Goal: Task Accomplishment & Management: Complete application form

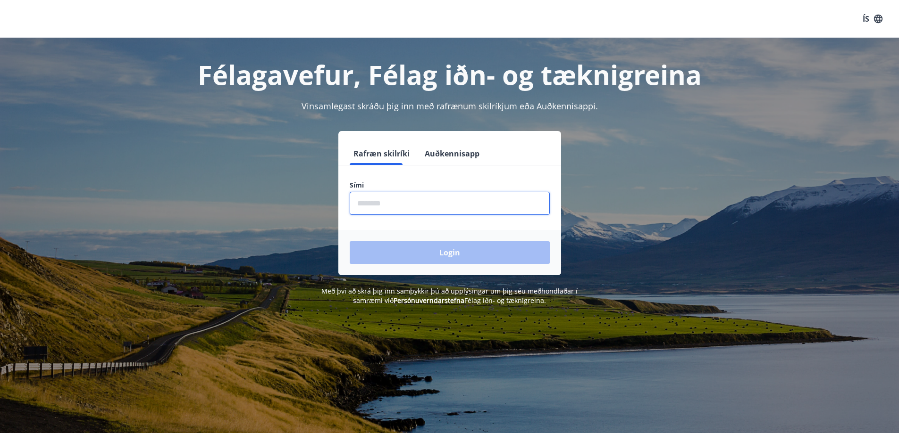
click at [419, 205] on input "phone" at bounding box center [450, 203] width 200 height 23
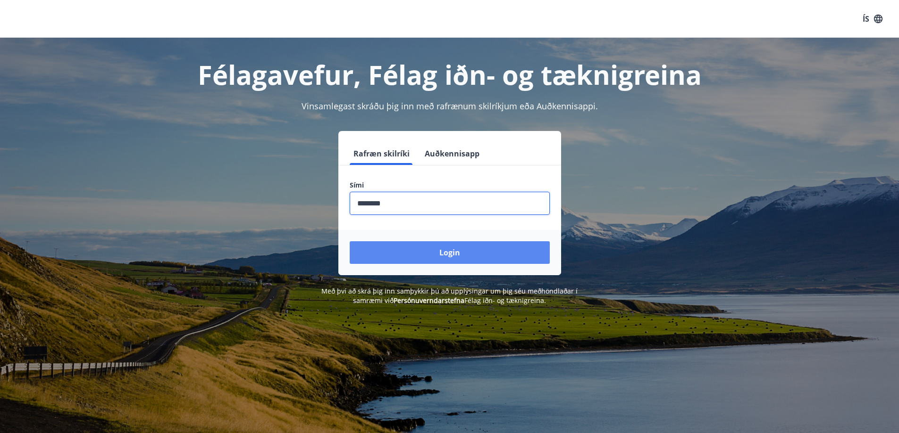
type input "********"
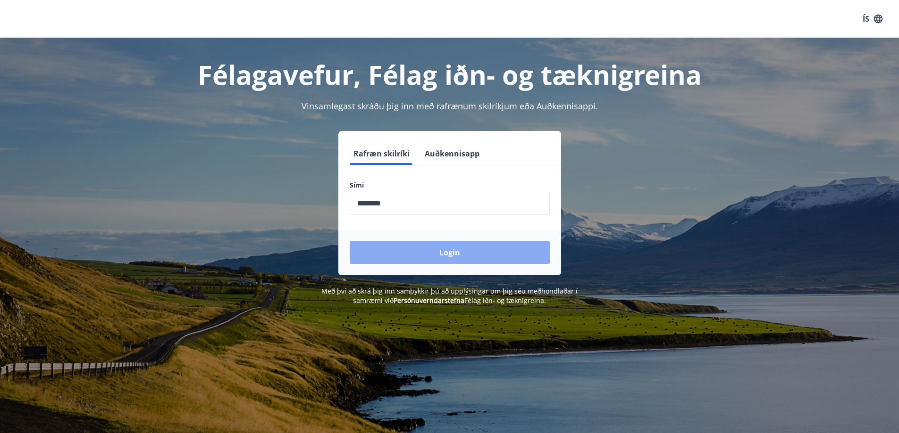
click at [441, 253] on button "Login" at bounding box center [450, 252] width 200 height 23
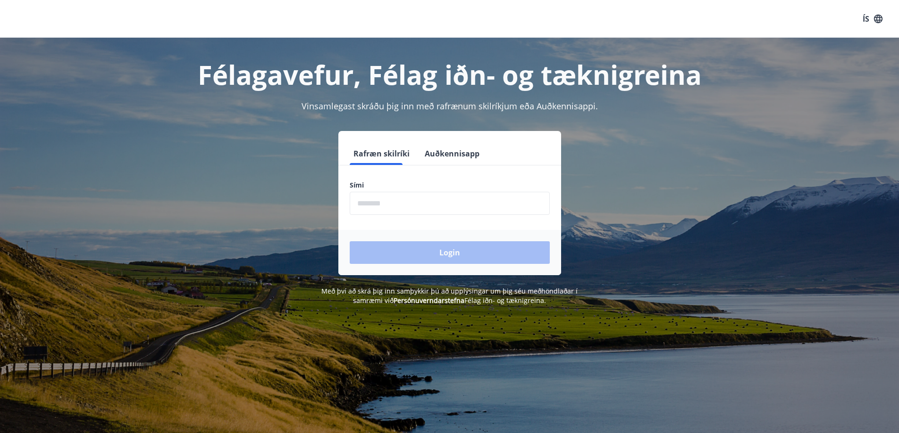
click at [431, 204] on input "phone" at bounding box center [450, 203] width 200 height 23
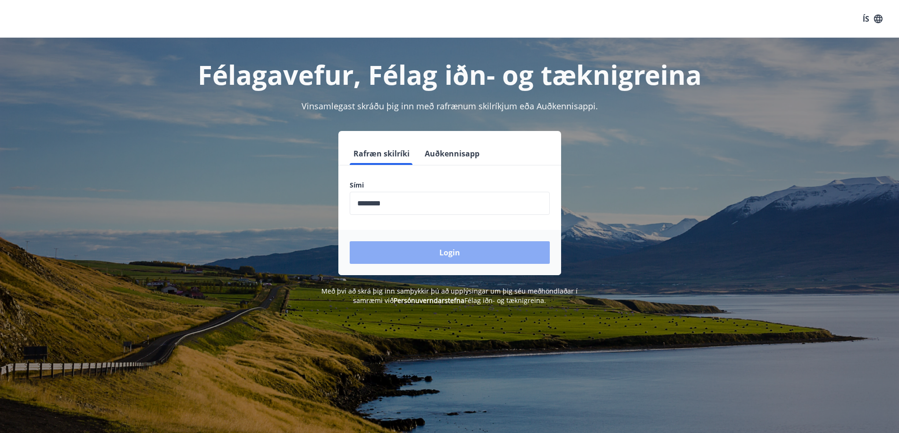
click at [426, 249] on button "Login" at bounding box center [450, 252] width 200 height 23
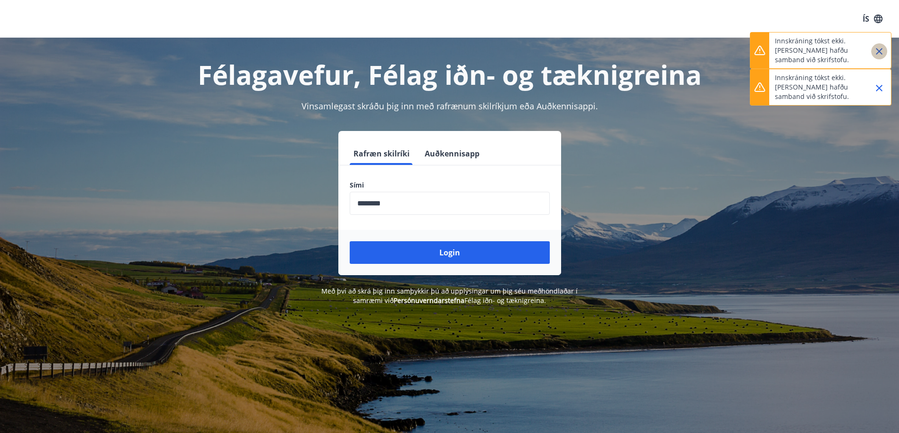
click at [880, 47] on icon "Close" at bounding box center [878, 51] width 11 height 11
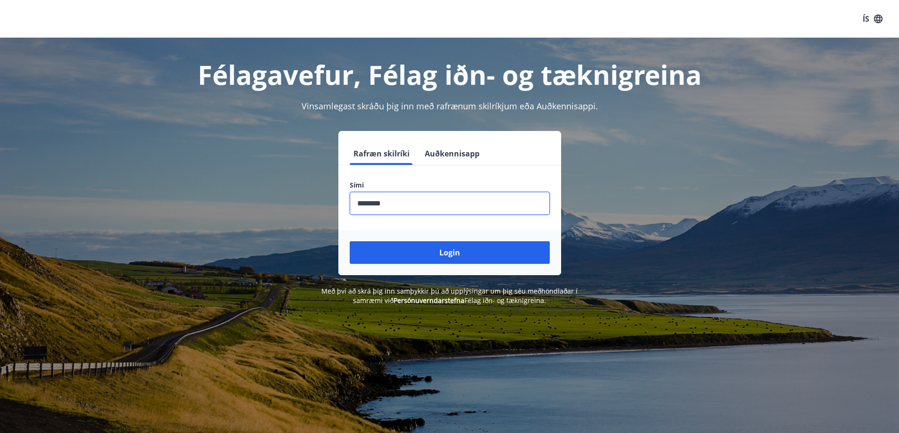
click at [417, 205] on input "phone" at bounding box center [450, 203] width 200 height 23
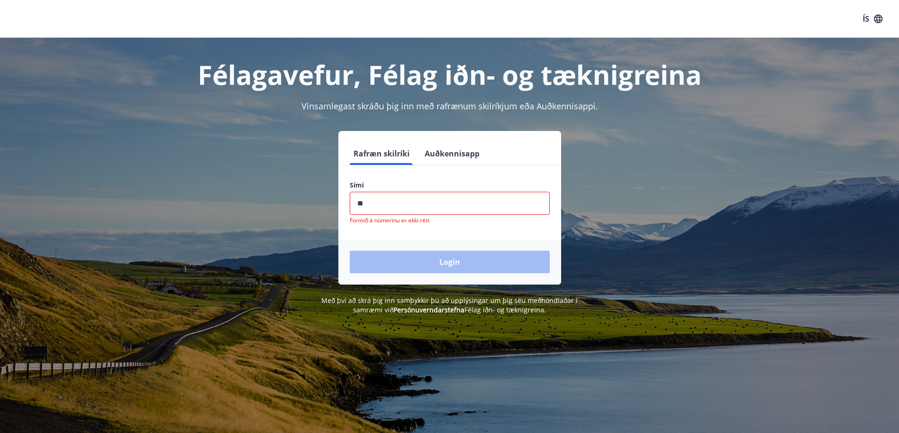
type input "*"
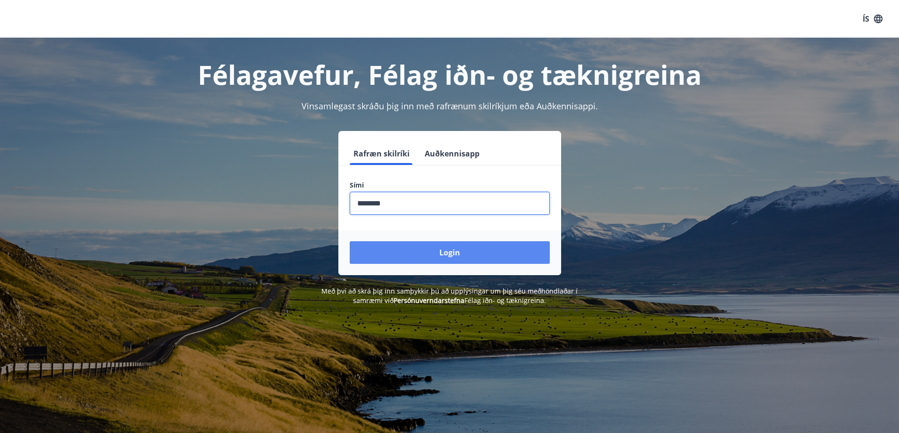
click at [433, 255] on button "Login" at bounding box center [450, 252] width 200 height 23
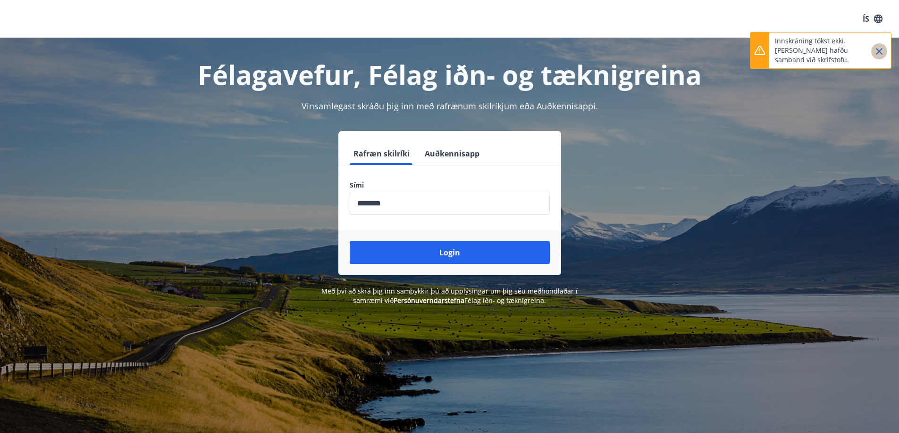
click at [879, 53] on icon "Close" at bounding box center [878, 51] width 11 height 11
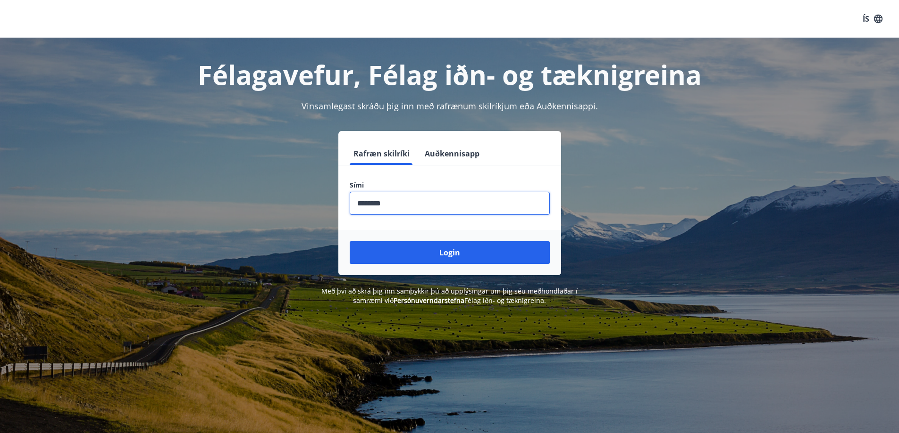
click at [432, 208] on input "phone" at bounding box center [450, 203] width 200 height 23
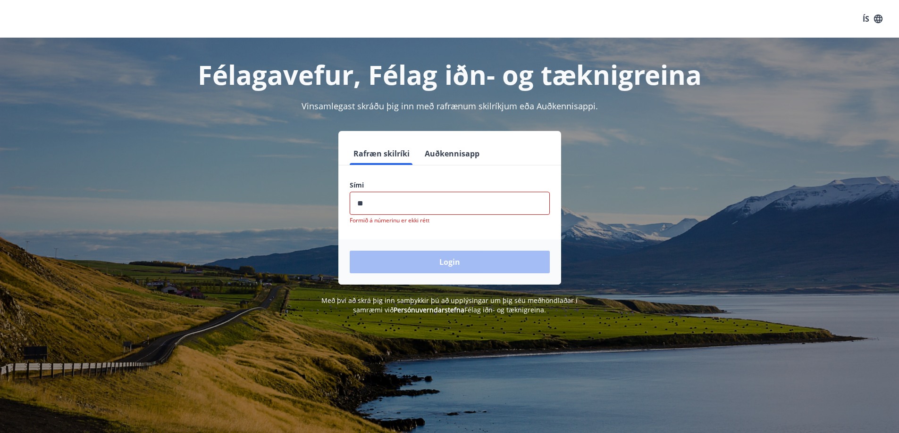
type input "*"
type input "********"
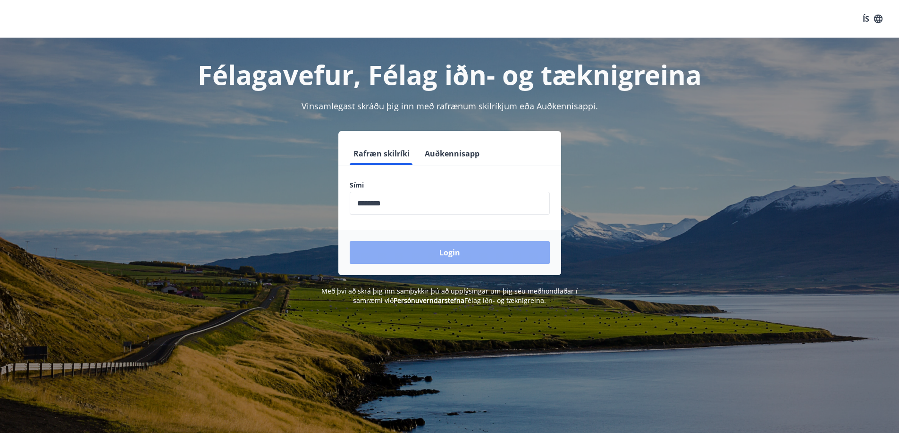
click at [432, 261] on button "Login" at bounding box center [450, 252] width 200 height 23
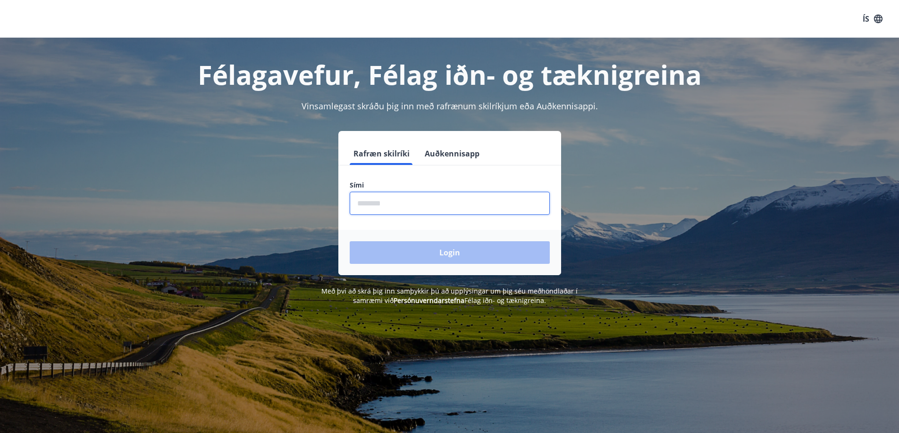
click at [473, 209] on input "phone" at bounding box center [450, 203] width 200 height 23
click at [420, 209] on input "phone" at bounding box center [450, 203] width 200 height 23
type input "********"
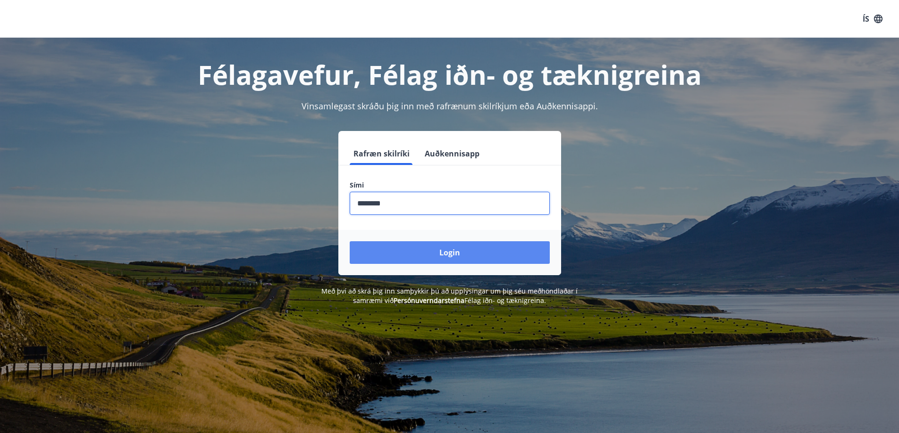
click at [421, 247] on button "Login" at bounding box center [450, 252] width 200 height 23
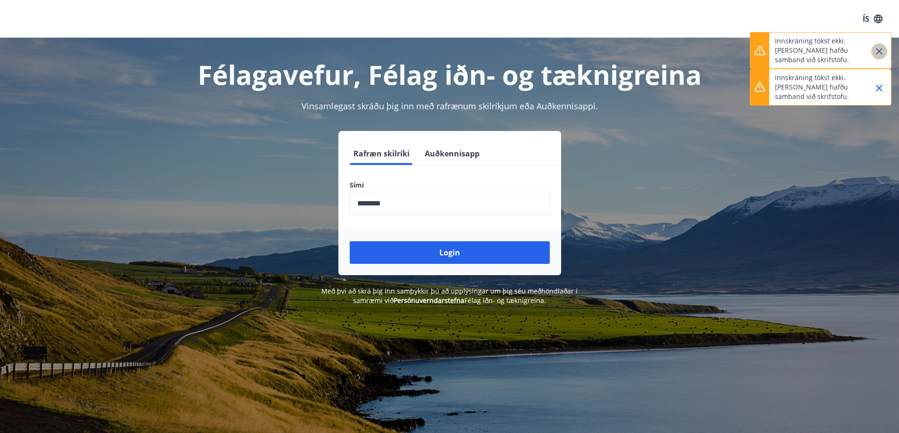
click at [880, 53] on icon "Close" at bounding box center [878, 51] width 11 height 11
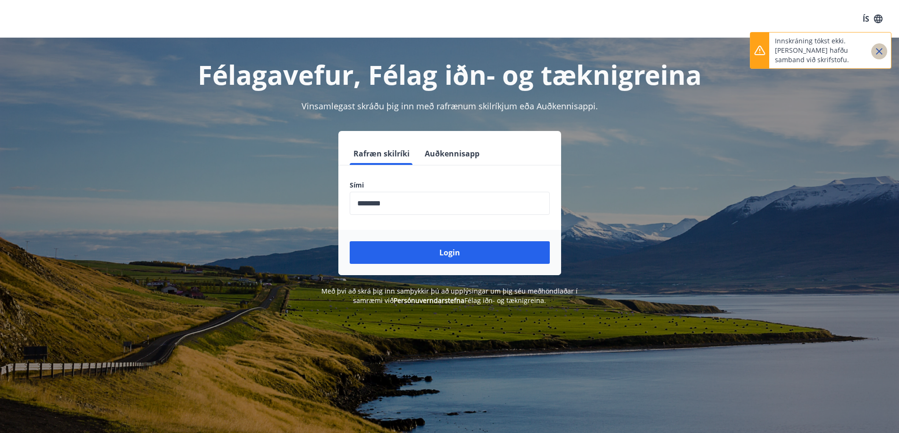
click at [880, 53] on icon "Close" at bounding box center [878, 51] width 11 height 11
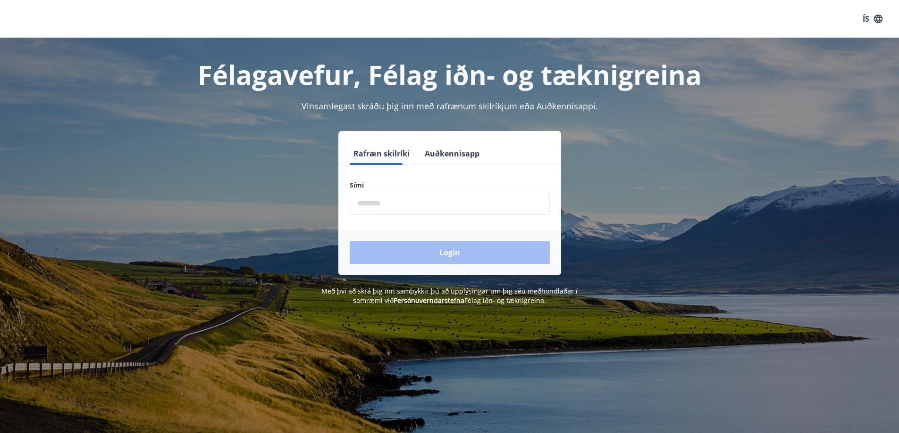
click at [434, 155] on button "Auðkennisapp" at bounding box center [452, 153] width 62 height 23
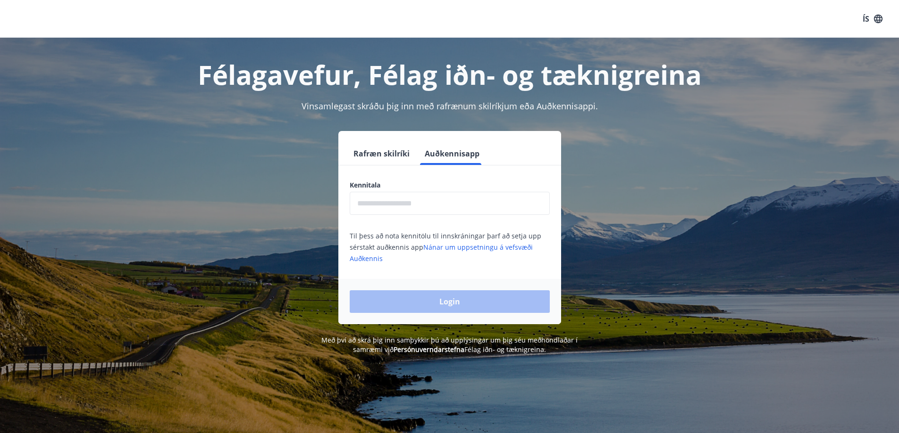
click at [371, 154] on button "Rafræn skilríki" at bounding box center [382, 153] width 64 height 23
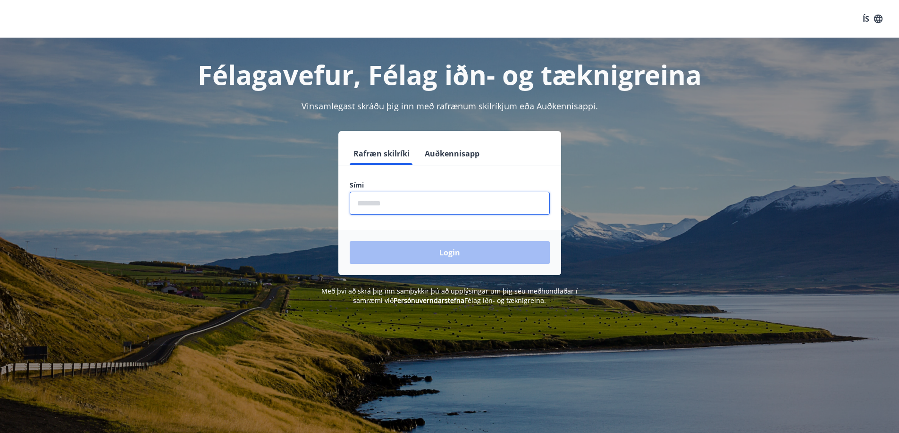
click at [465, 206] on input "phone" at bounding box center [450, 203] width 200 height 23
type input "********"
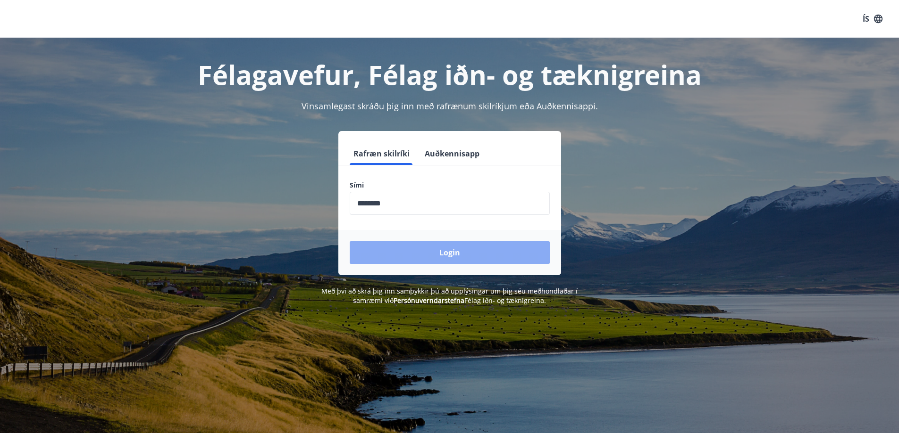
click at [440, 247] on button "Login" at bounding box center [450, 252] width 200 height 23
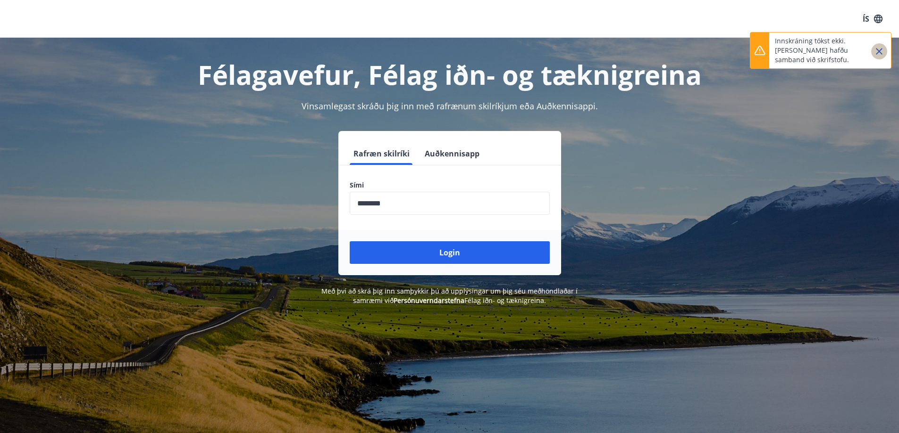
click at [874, 52] on icon "Close" at bounding box center [878, 51] width 11 height 11
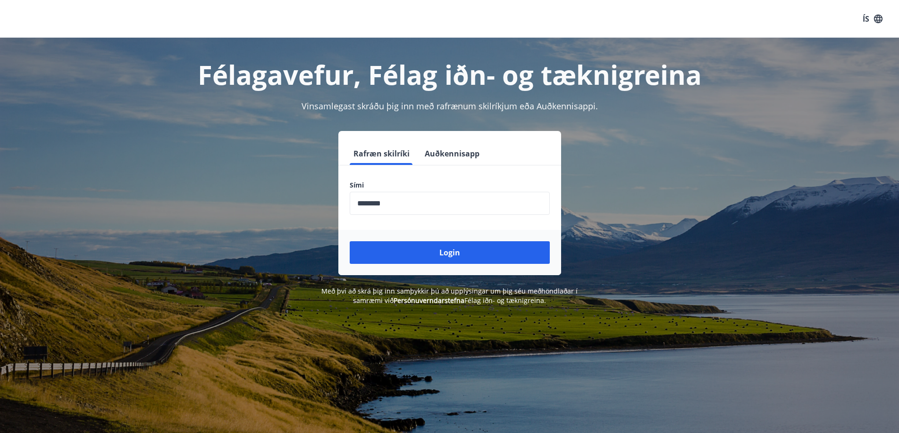
click at [446, 211] on input "phone" at bounding box center [450, 203] width 200 height 23
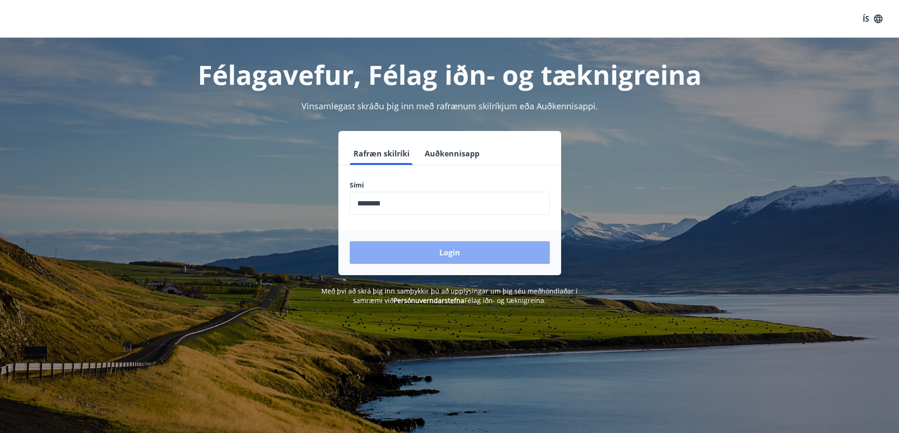
click at [443, 246] on button "Login" at bounding box center [450, 252] width 200 height 23
click at [438, 253] on button "Login" at bounding box center [450, 252] width 200 height 23
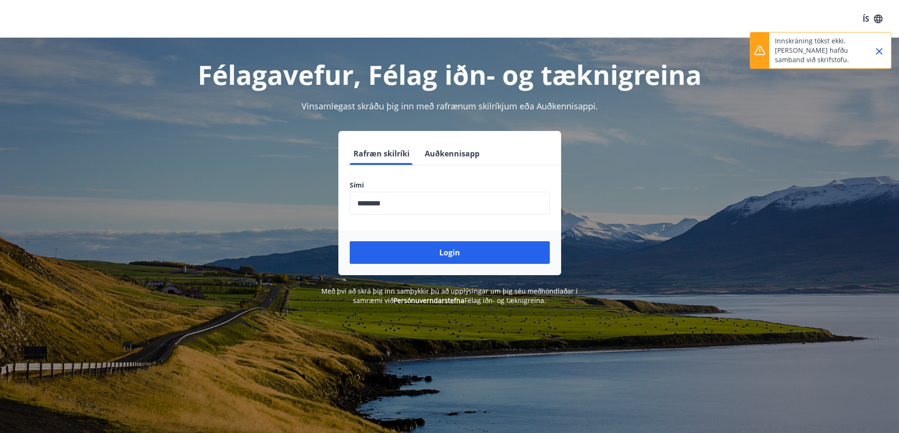
click at [874, 52] on icon "Close" at bounding box center [878, 51] width 11 height 11
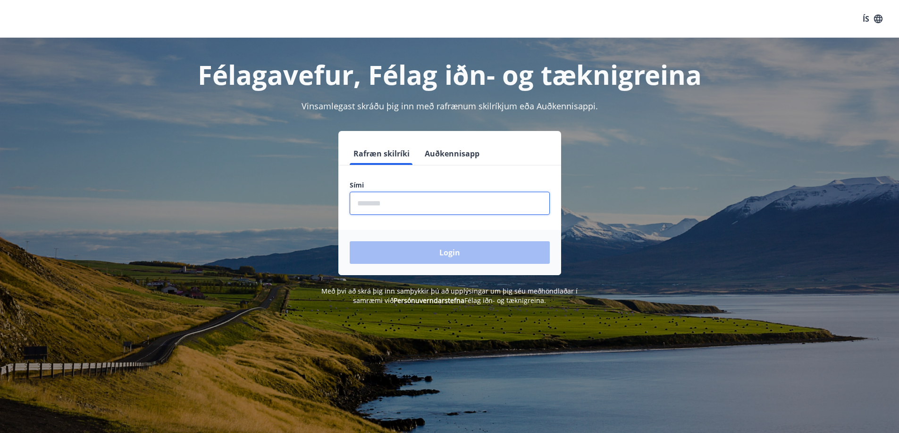
click at [474, 205] on input "phone" at bounding box center [450, 203] width 200 height 23
type input "********"
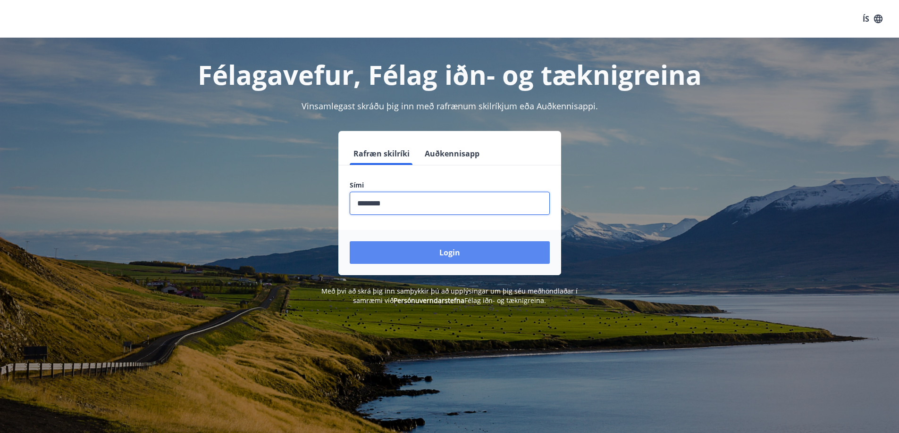
click at [435, 258] on button "Login" at bounding box center [450, 252] width 200 height 23
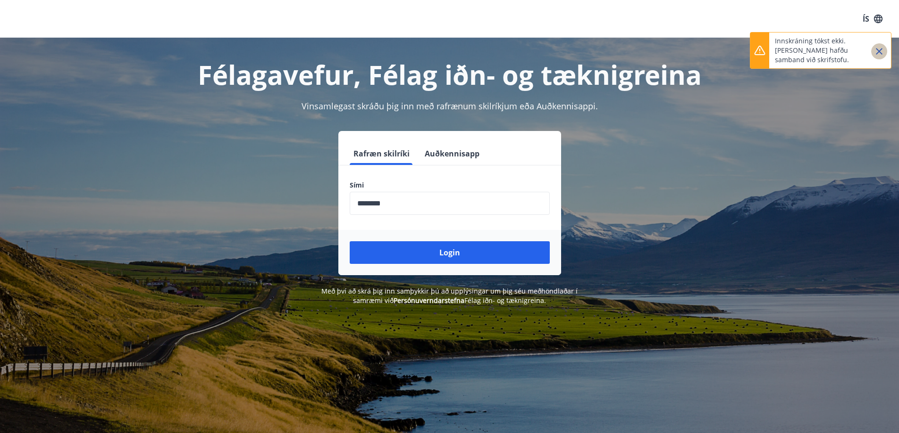
click at [883, 54] on icon "Close" at bounding box center [878, 51] width 11 height 11
